Goal: Entertainment & Leisure: Consume media (video, audio)

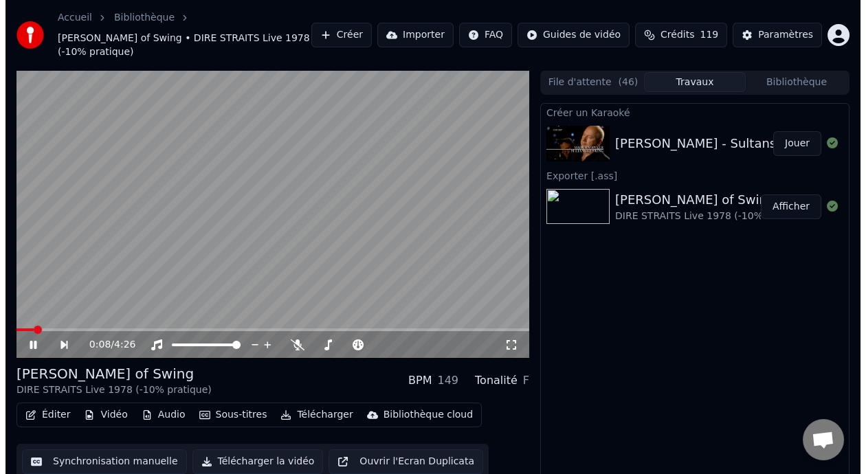
scroll to position [4, 0]
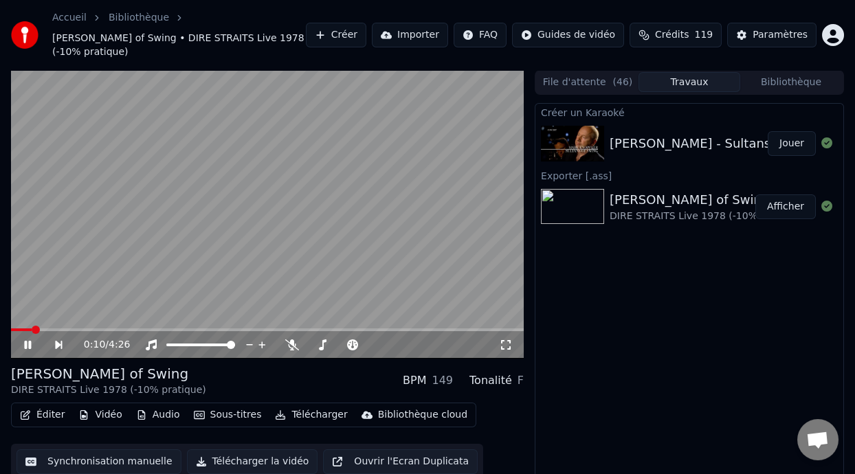
click at [28, 344] on icon at bounding box center [27, 345] width 7 height 8
click at [797, 139] on button "Jouer" at bounding box center [792, 143] width 48 height 25
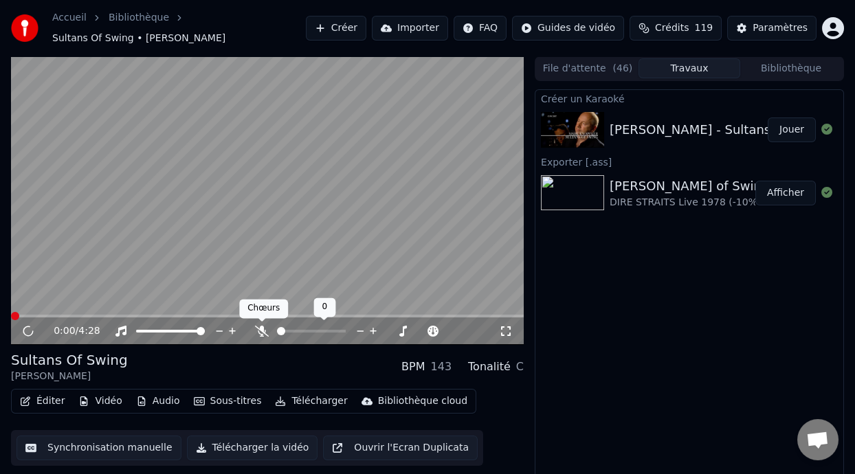
click at [264, 329] on icon at bounding box center [262, 331] width 14 height 11
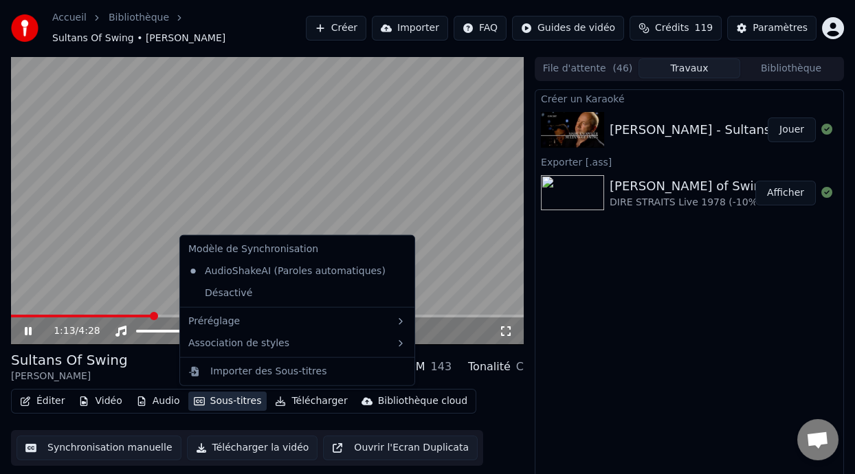
click at [234, 401] on button "Sous-titres" at bounding box center [227, 401] width 79 height 19
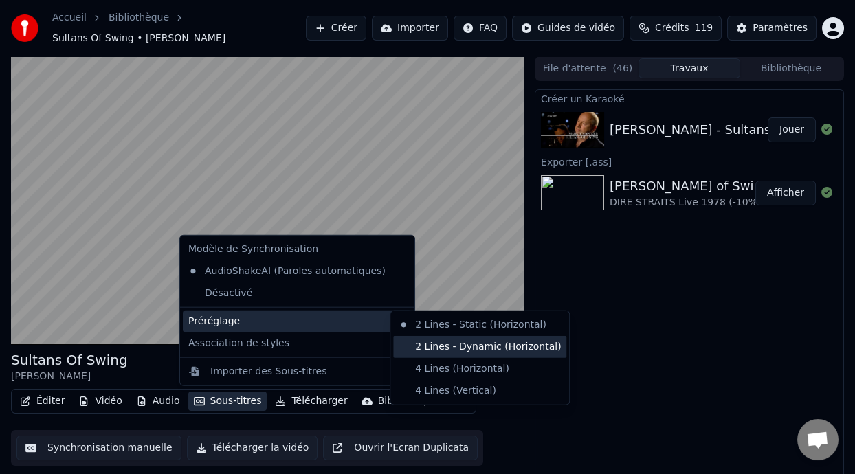
click at [449, 341] on div "2 Lines - Dynamic (Horizontal)" at bounding box center [479, 347] width 173 height 22
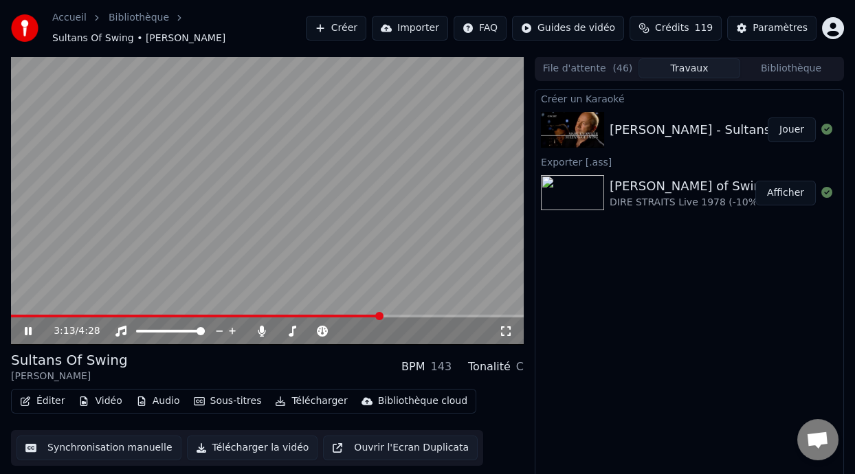
click at [28, 326] on icon at bounding box center [38, 331] width 32 height 11
click at [342, 27] on button "Créer" at bounding box center [336, 28] width 60 height 25
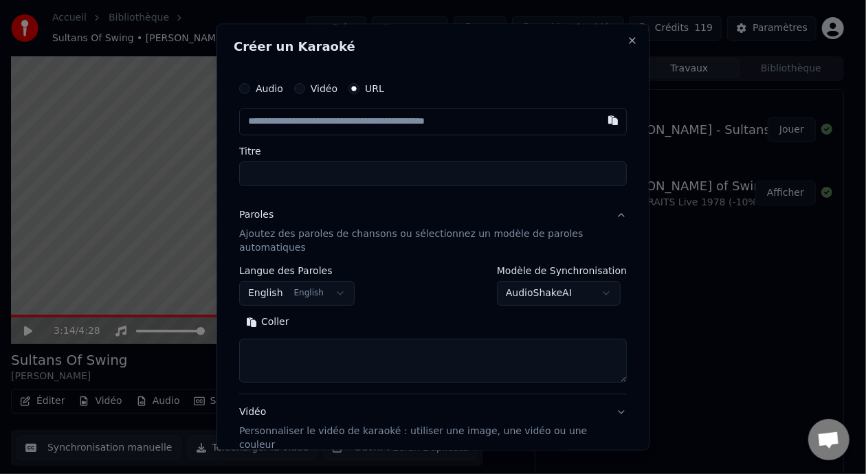
click at [599, 120] on button "button" at bounding box center [612, 121] width 27 height 25
type input "**********"
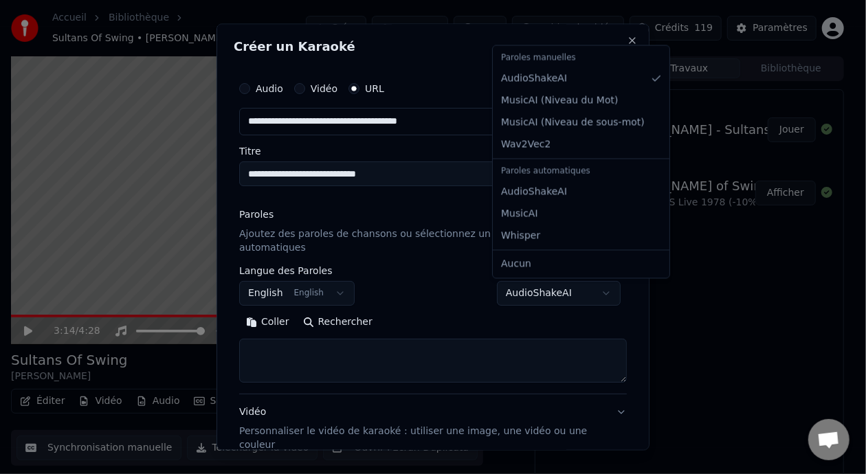
click at [601, 292] on body "Accueil Bibliothèque Sultans Of Swing • [PERSON_NAME] Créer Importer FAQ Guides…" at bounding box center [427, 237] width 855 height 474
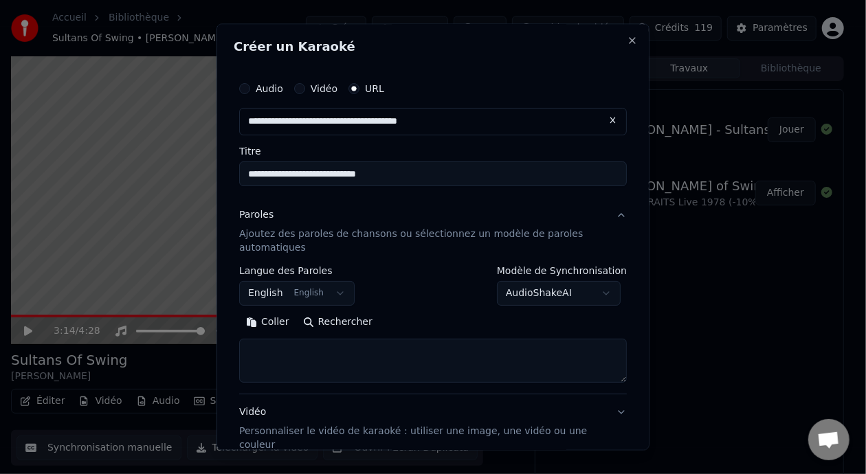
click at [603, 292] on body "Accueil Bibliothèque Sultans Of Swing • [PERSON_NAME] Créer Importer FAQ Guides…" at bounding box center [427, 237] width 855 height 474
click at [279, 321] on button "Coller" at bounding box center [267, 322] width 57 height 22
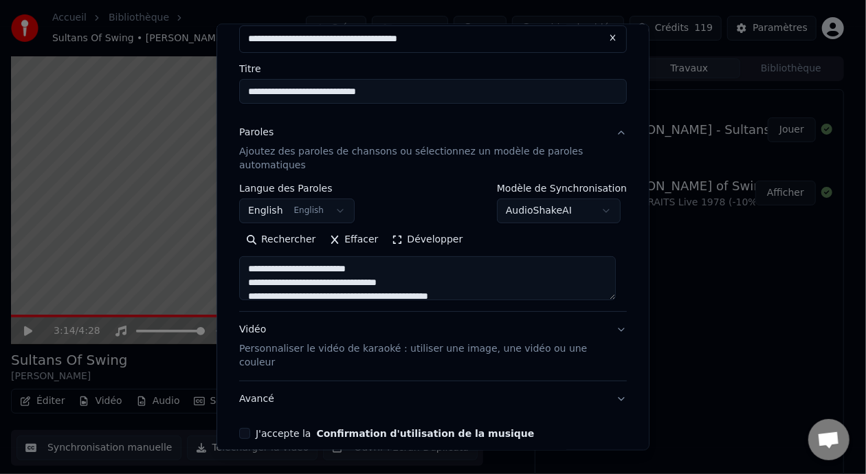
scroll to position [132, 0]
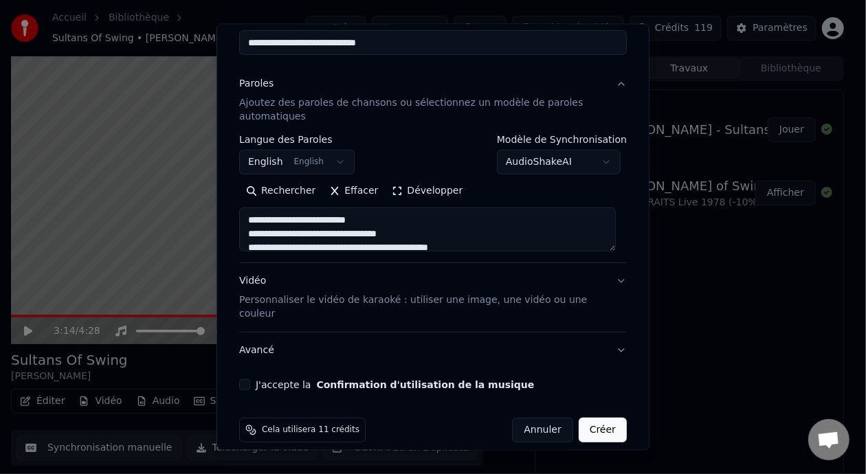
click at [603, 159] on body "Accueil Bibliothèque Sultans Of Swing • [PERSON_NAME] Créer Importer FAQ Guides…" at bounding box center [427, 237] width 855 height 474
click at [545, 422] on body "Accueil Bibliothèque Sultans Of Swing • [PERSON_NAME] Créer Importer FAQ Guides…" at bounding box center [427, 237] width 855 height 474
click at [545, 421] on button "Annuler" at bounding box center [542, 429] width 60 height 25
type textarea "**********"
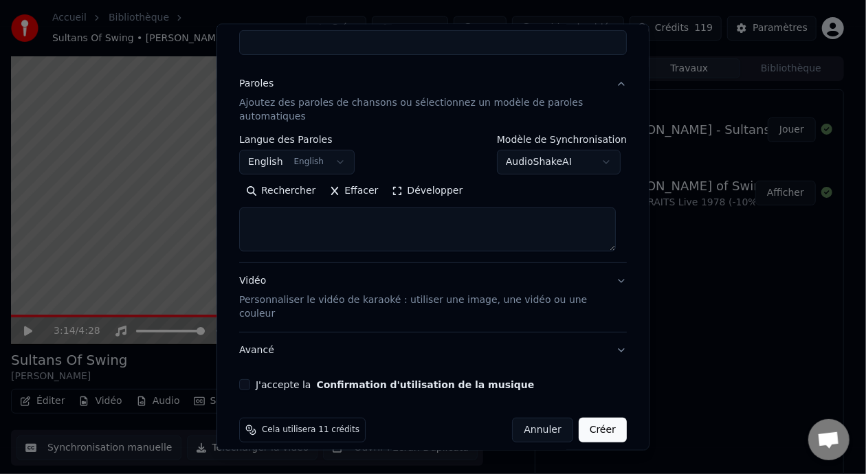
select select
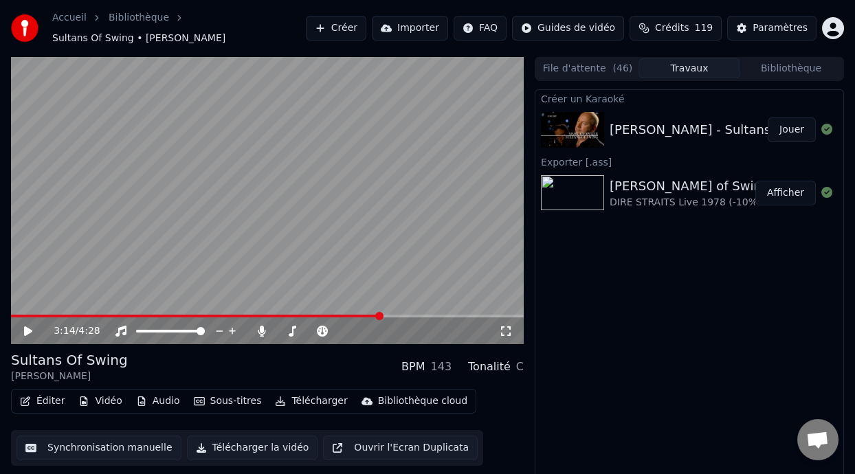
click at [335, 25] on button "Créer" at bounding box center [336, 28] width 60 height 25
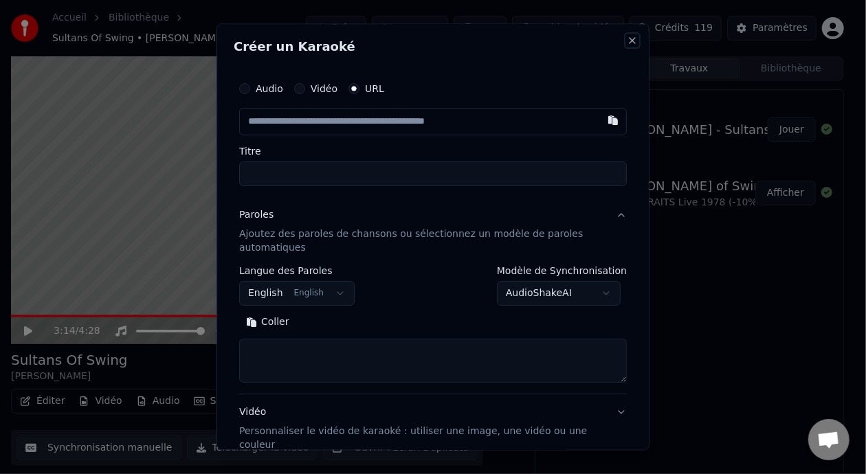
click at [627, 39] on button "Close" at bounding box center [632, 41] width 11 height 11
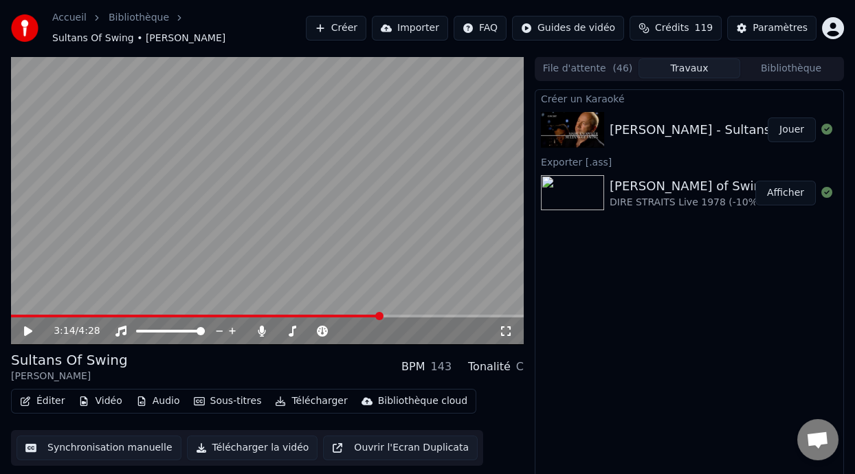
click at [29, 329] on icon at bounding box center [28, 331] width 8 height 10
click at [165, 315] on span at bounding box center [267, 316] width 513 height 3
click at [22, 331] on icon at bounding box center [38, 331] width 32 height 11
click at [31, 327] on icon at bounding box center [28, 331] width 7 height 8
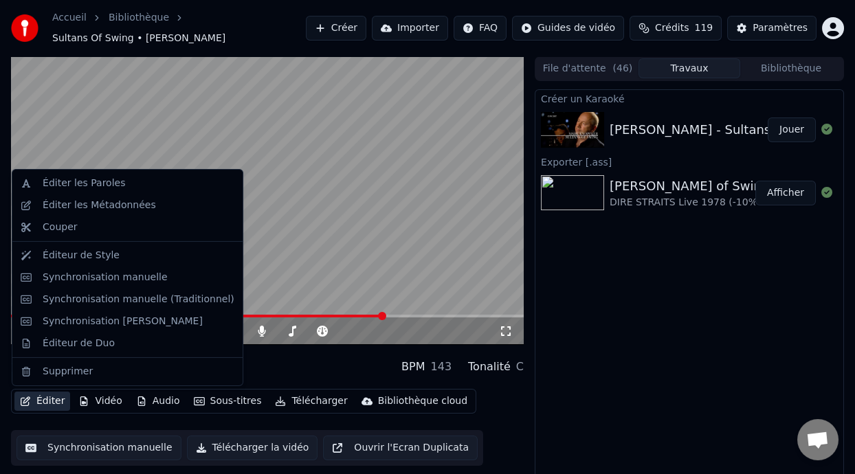
click at [56, 401] on button "Éditer" at bounding box center [42, 401] width 56 height 19
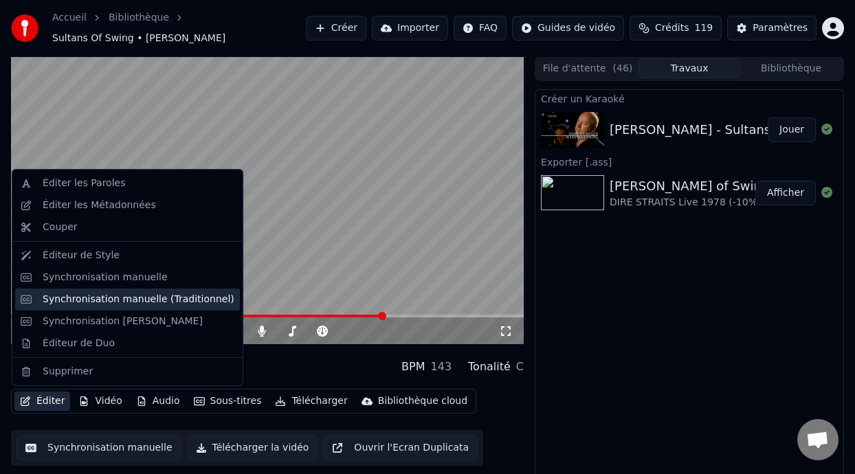
click at [148, 293] on div "Synchronisation manuelle (Traditionnel)" at bounding box center [139, 300] width 192 height 14
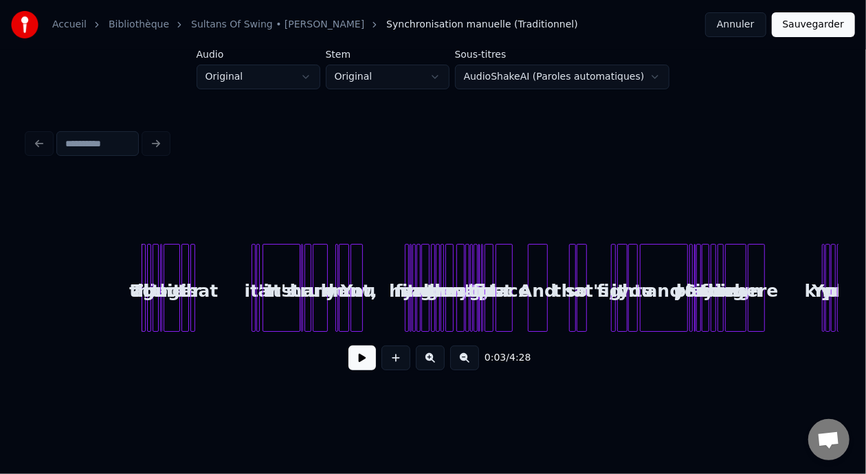
click at [643, 77] on html "Accueil Bibliothèque Sultans Of Swing • [PERSON_NAME] Synchronisation manuelle …" at bounding box center [433, 209] width 866 height 418
click at [433, 366] on button at bounding box center [430, 358] width 29 height 25
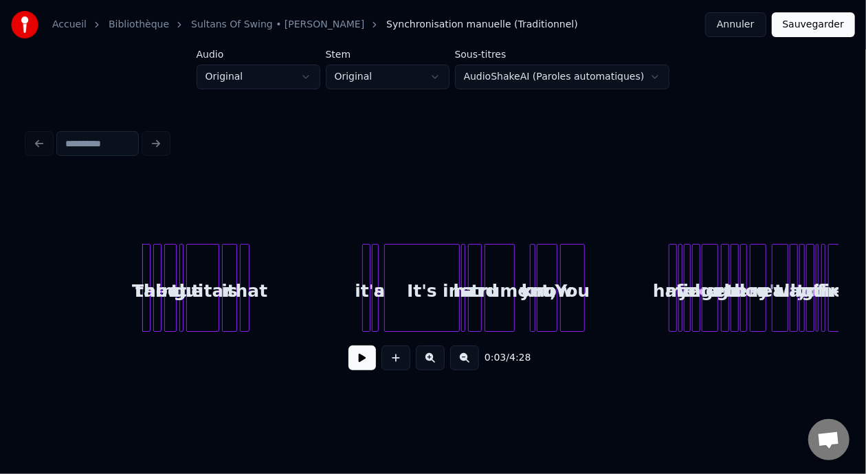
click at [433, 366] on button at bounding box center [430, 358] width 29 height 25
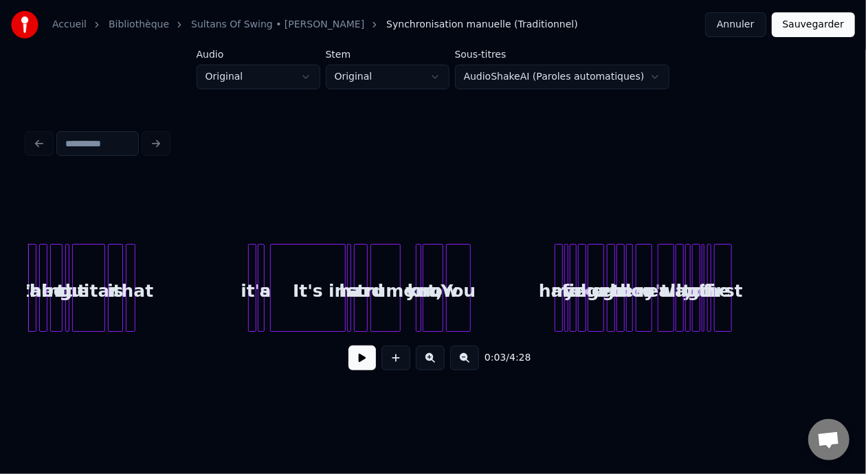
click at [433, 366] on button at bounding box center [430, 358] width 29 height 25
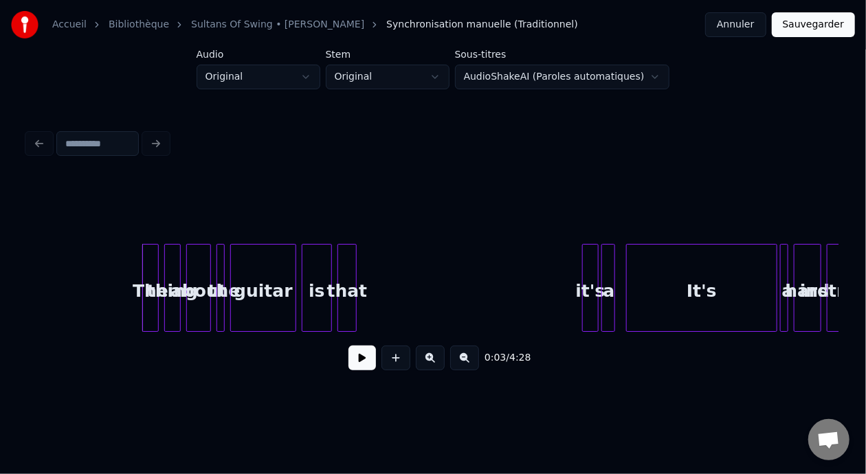
click at [433, 366] on button at bounding box center [430, 358] width 29 height 25
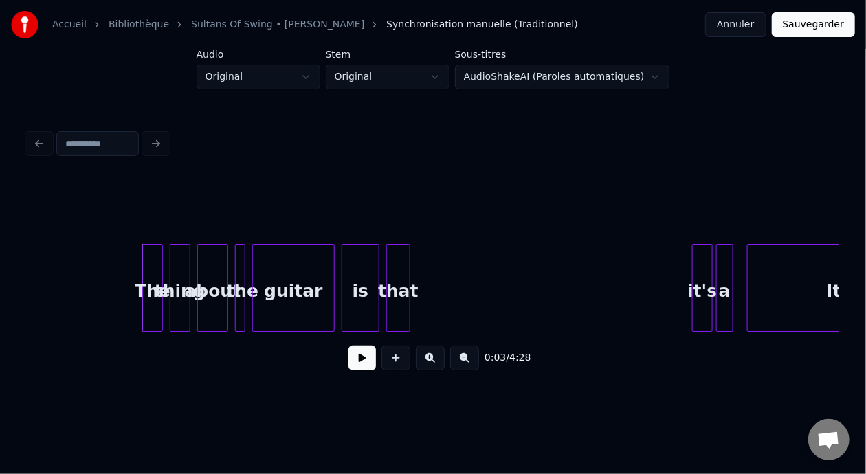
click at [433, 366] on button at bounding box center [430, 358] width 29 height 25
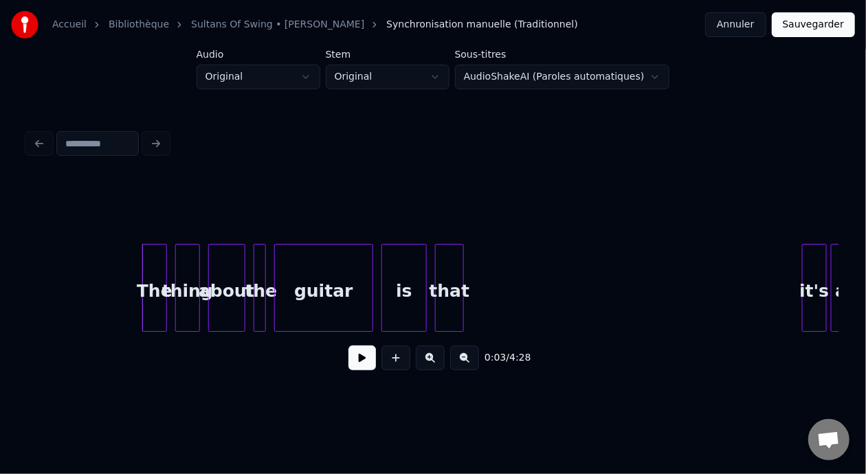
click at [433, 366] on button at bounding box center [430, 358] width 29 height 25
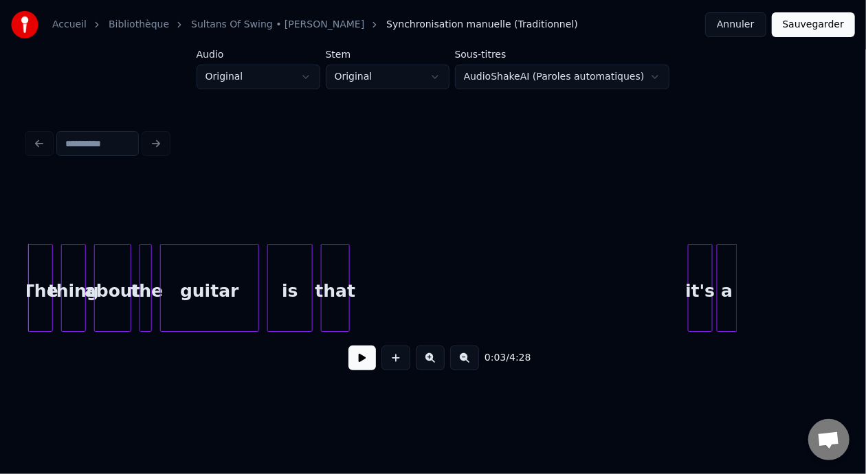
click at [433, 366] on button at bounding box center [430, 358] width 29 height 25
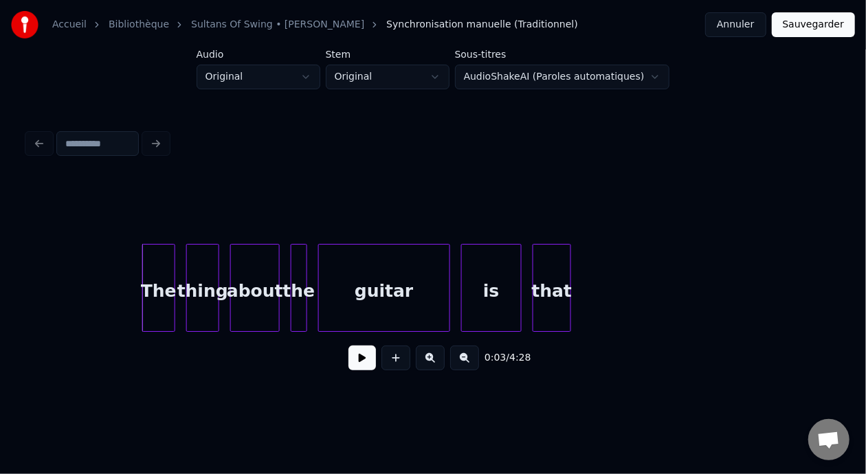
click at [433, 366] on button at bounding box center [430, 358] width 29 height 25
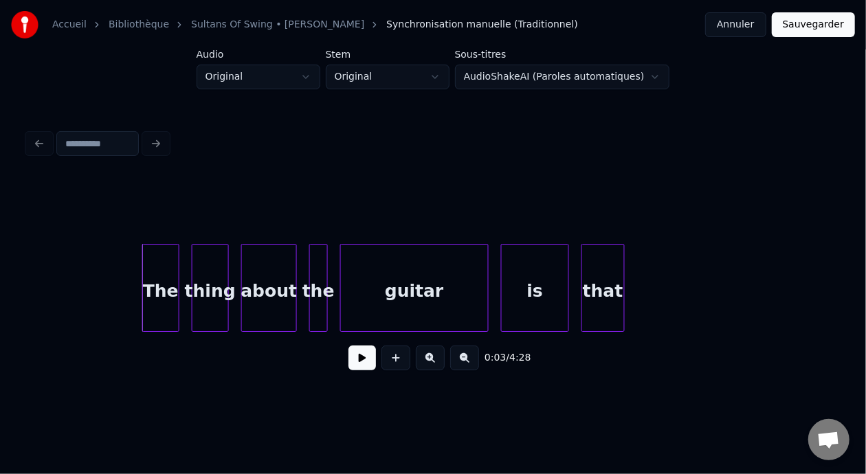
click at [433, 366] on button at bounding box center [430, 358] width 29 height 25
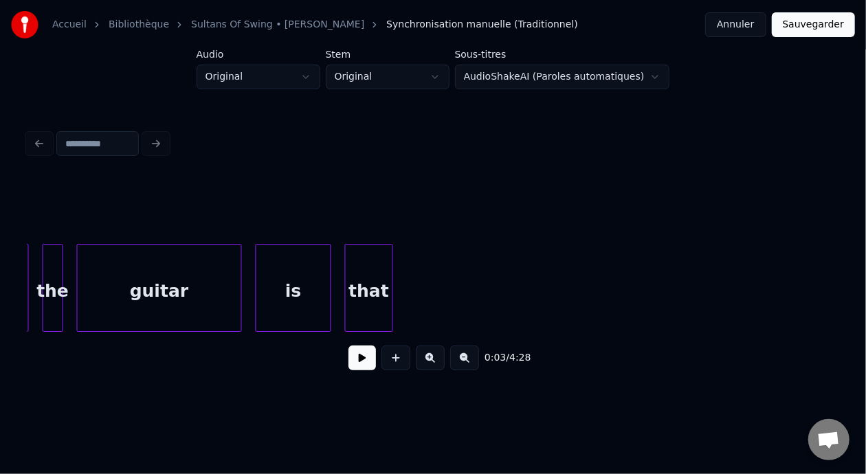
scroll to position [0, 515]
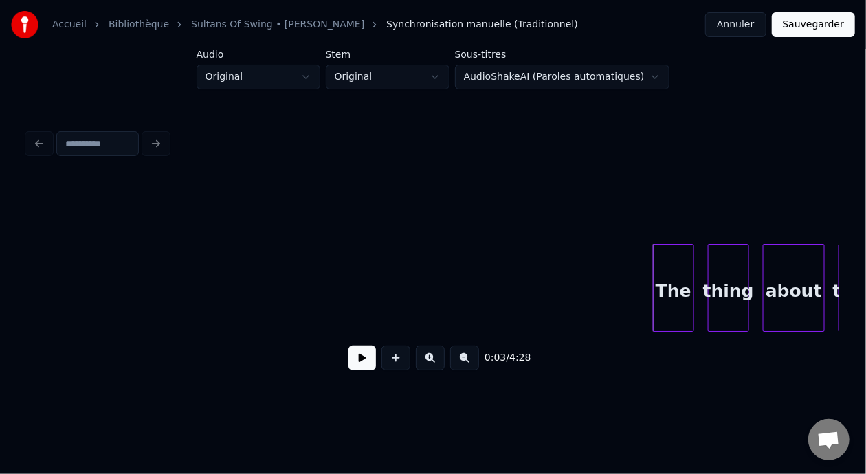
click at [357, 366] on button at bounding box center [361, 358] width 27 height 25
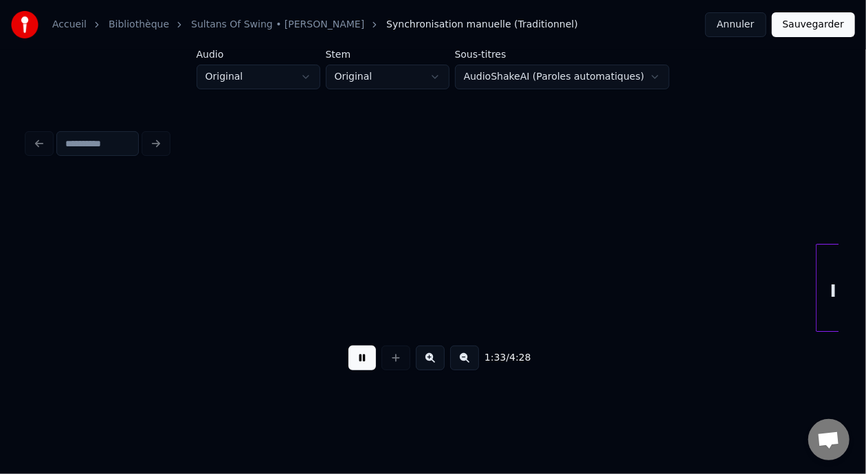
scroll to position [0, 32214]
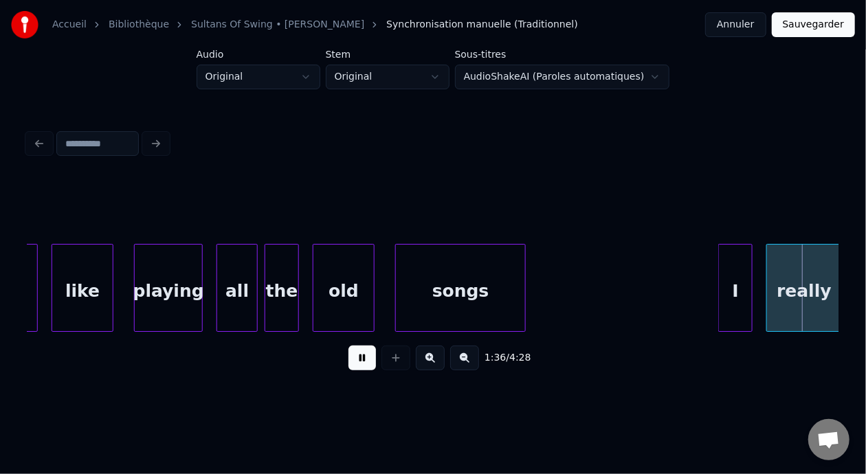
click at [348, 358] on button at bounding box center [361, 358] width 27 height 25
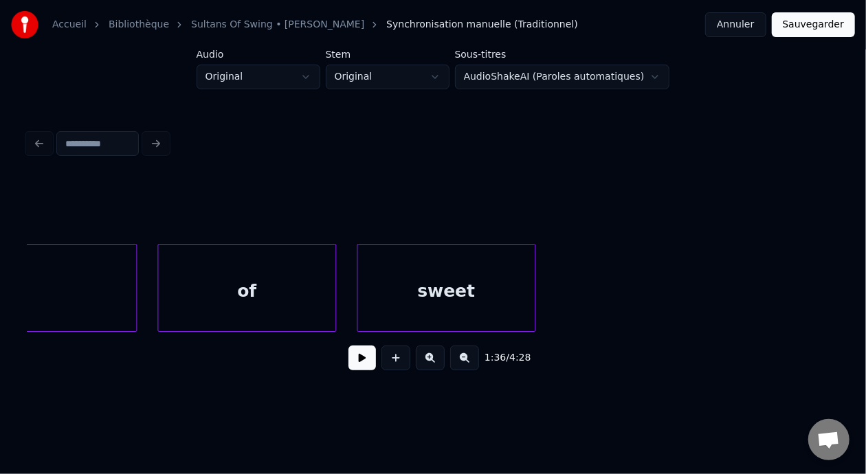
scroll to position [0, 51725]
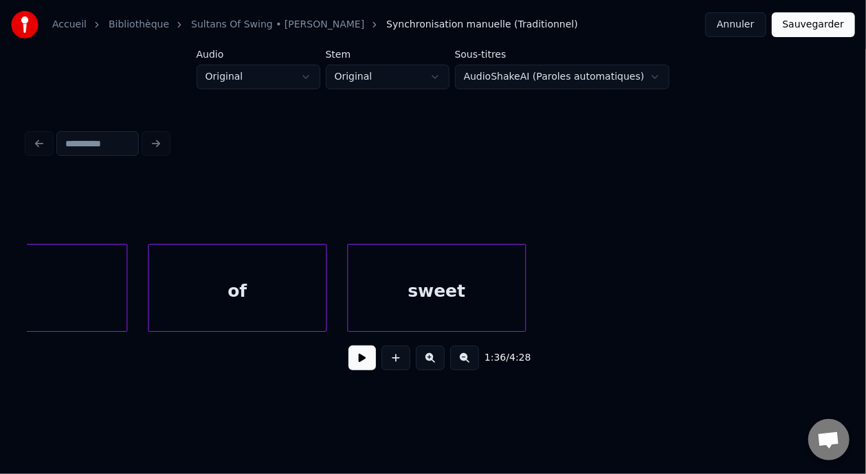
click at [466, 290] on div "sweet" at bounding box center [436, 291] width 177 height 93
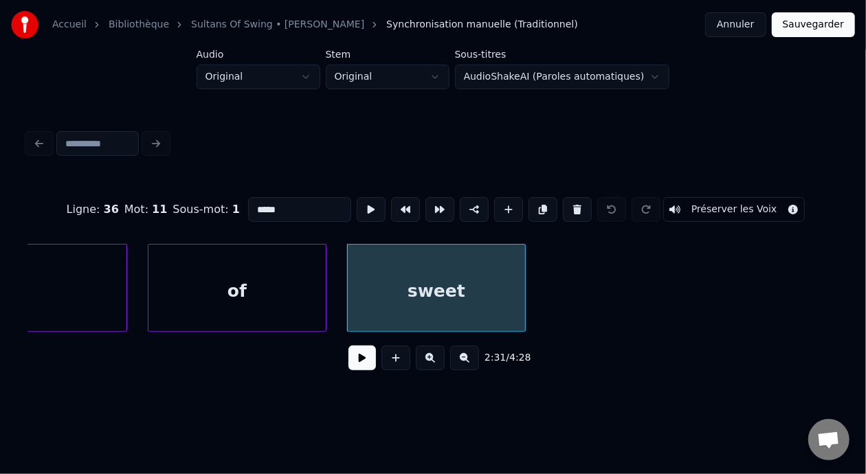
click at [256, 200] on input "*****" at bounding box center [299, 209] width 103 height 25
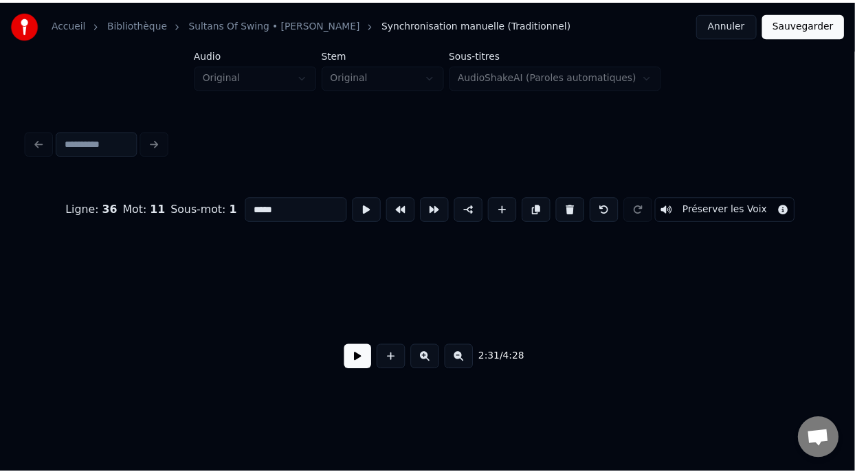
scroll to position [0, 90641]
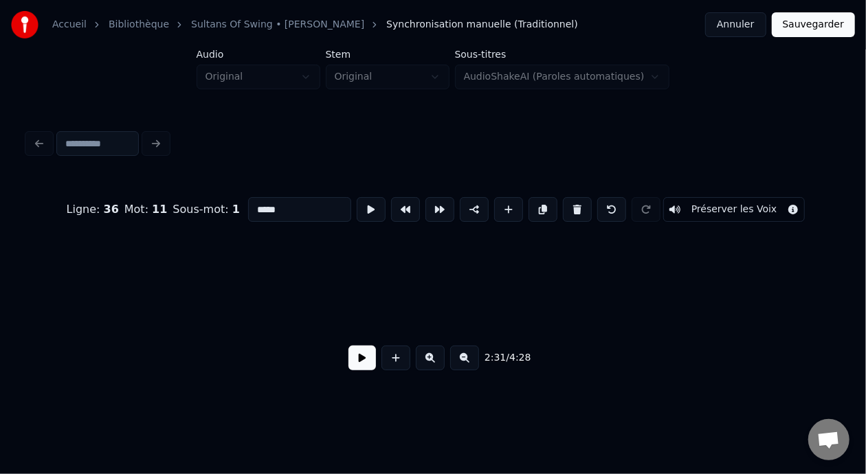
type input "*****"
click at [833, 26] on button "Sauvegarder" at bounding box center [813, 24] width 83 height 25
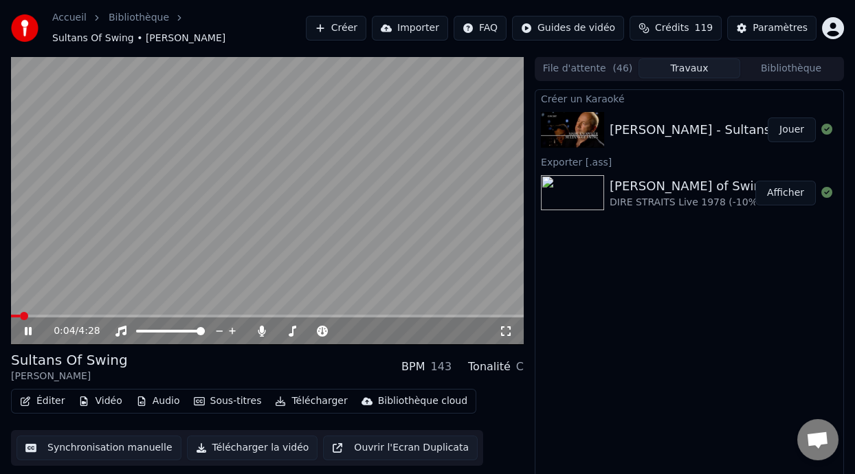
click at [29, 332] on icon at bounding box center [28, 331] width 7 height 8
click at [786, 190] on button "Afficher" at bounding box center [785, 193] width 60 height 25
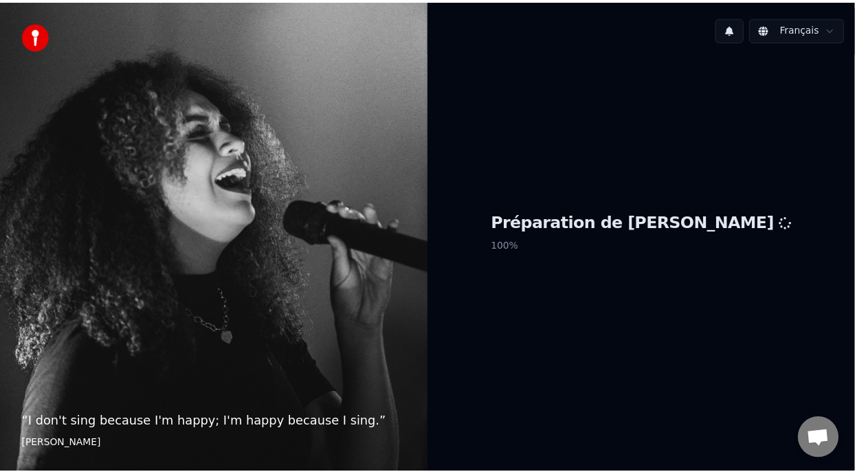
scroll to position [4, 0]
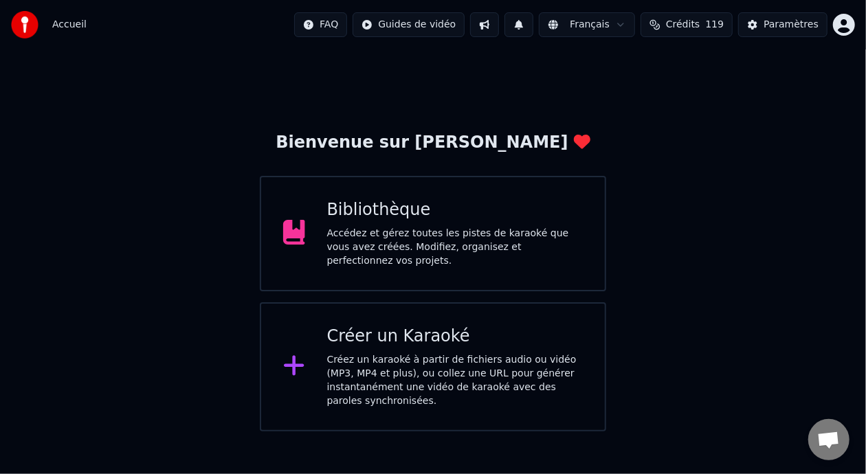
click at [434, 233] on div "Accédez et gérez toutes les pistes de karaoké que vous avez créées. Modifiez, o…" at bounding box center [455, 247] width 256 height 41
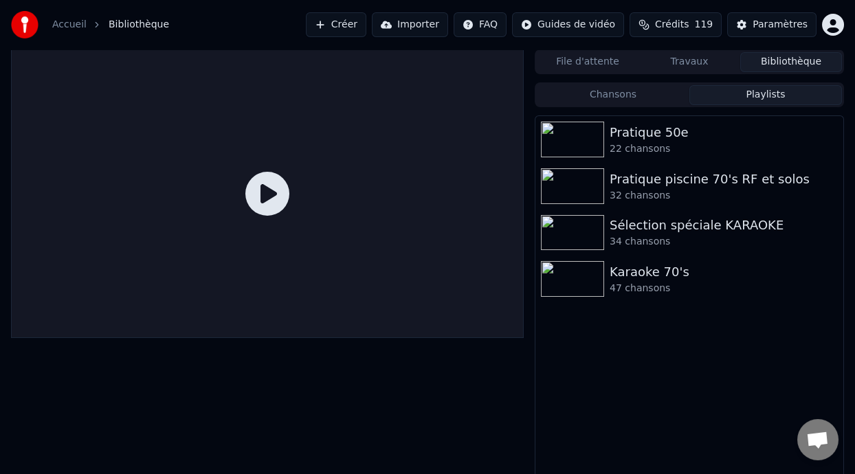
click at [785, 91] on button "Playlists" at bounding box center [765, 95] width 153 height 20
click at [665, 279] on div "Karaoke 70's" at bounding box center [717, 272] width 214 height 19
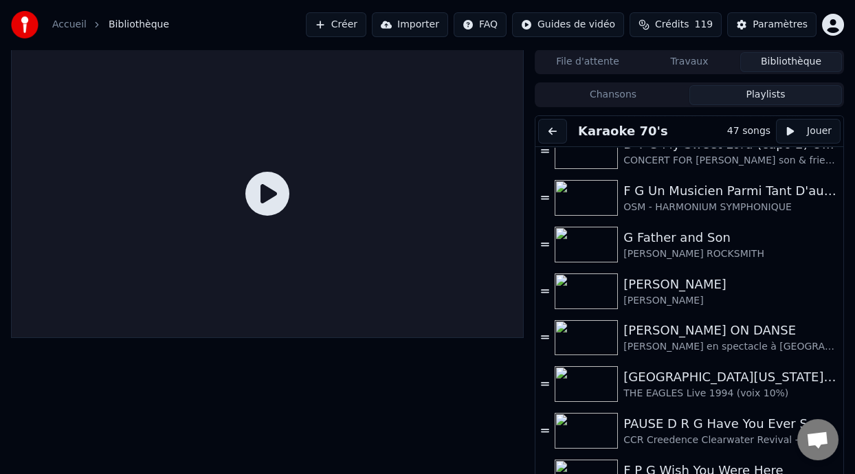
scroll to position [301, 0]
